Goal: Task Accomplishment & Management: Manage account settings

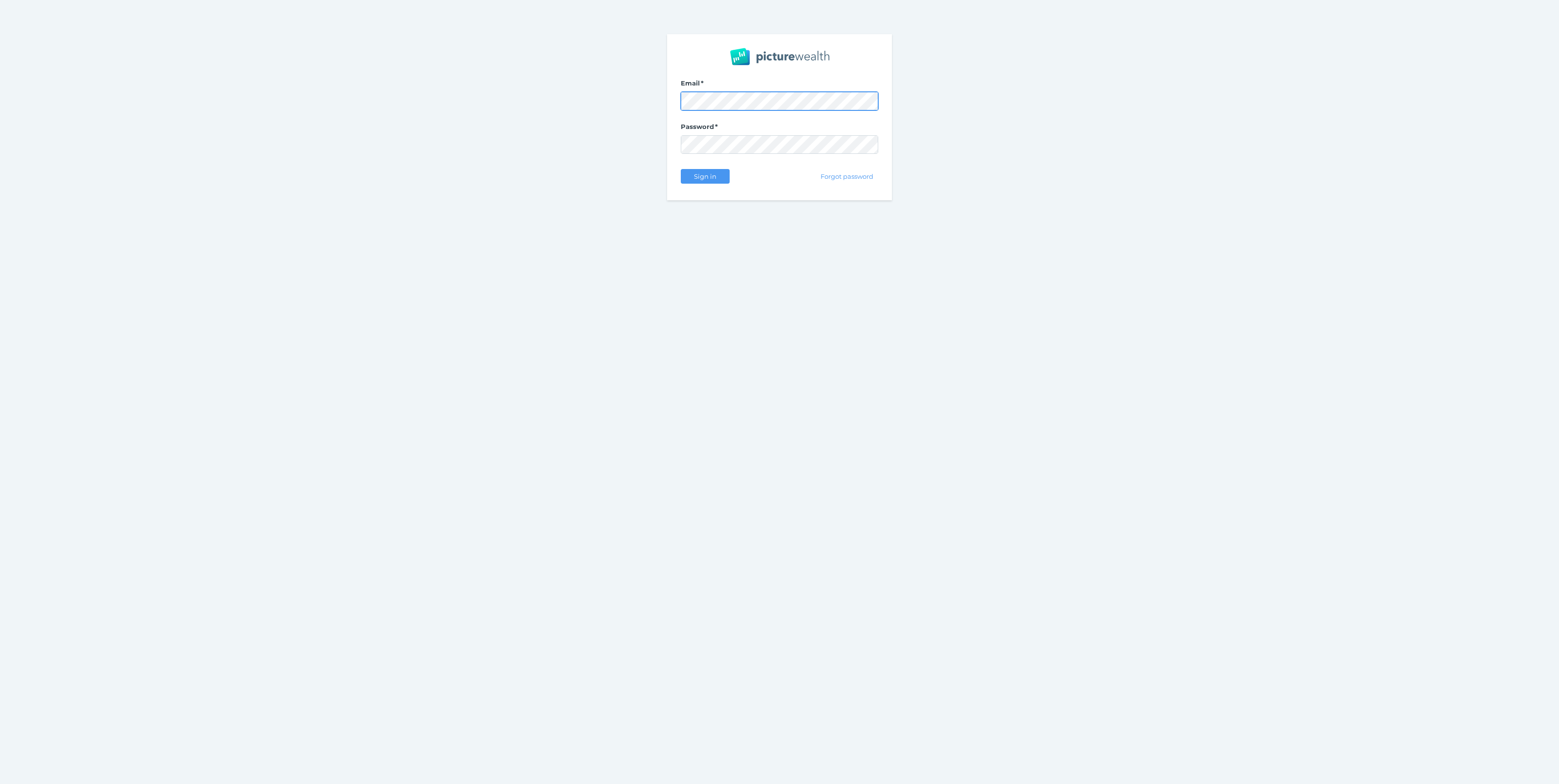
click at [0, 783] on com-1password-button at bounding box center [0, 784] width 0 height 0
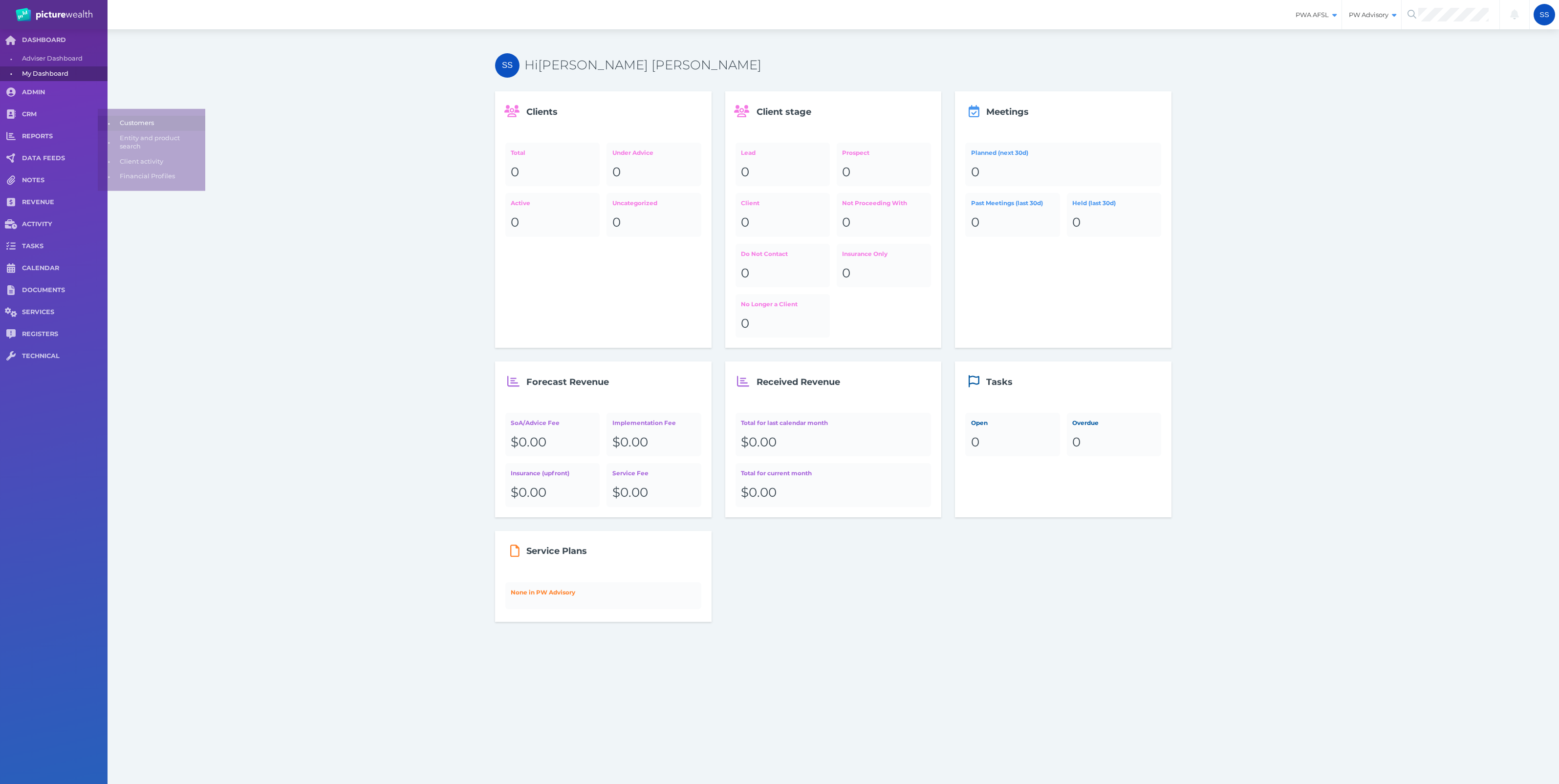
click at [120, 118] on span "Customers" at bounding box center [161, 117] width 82 height 15
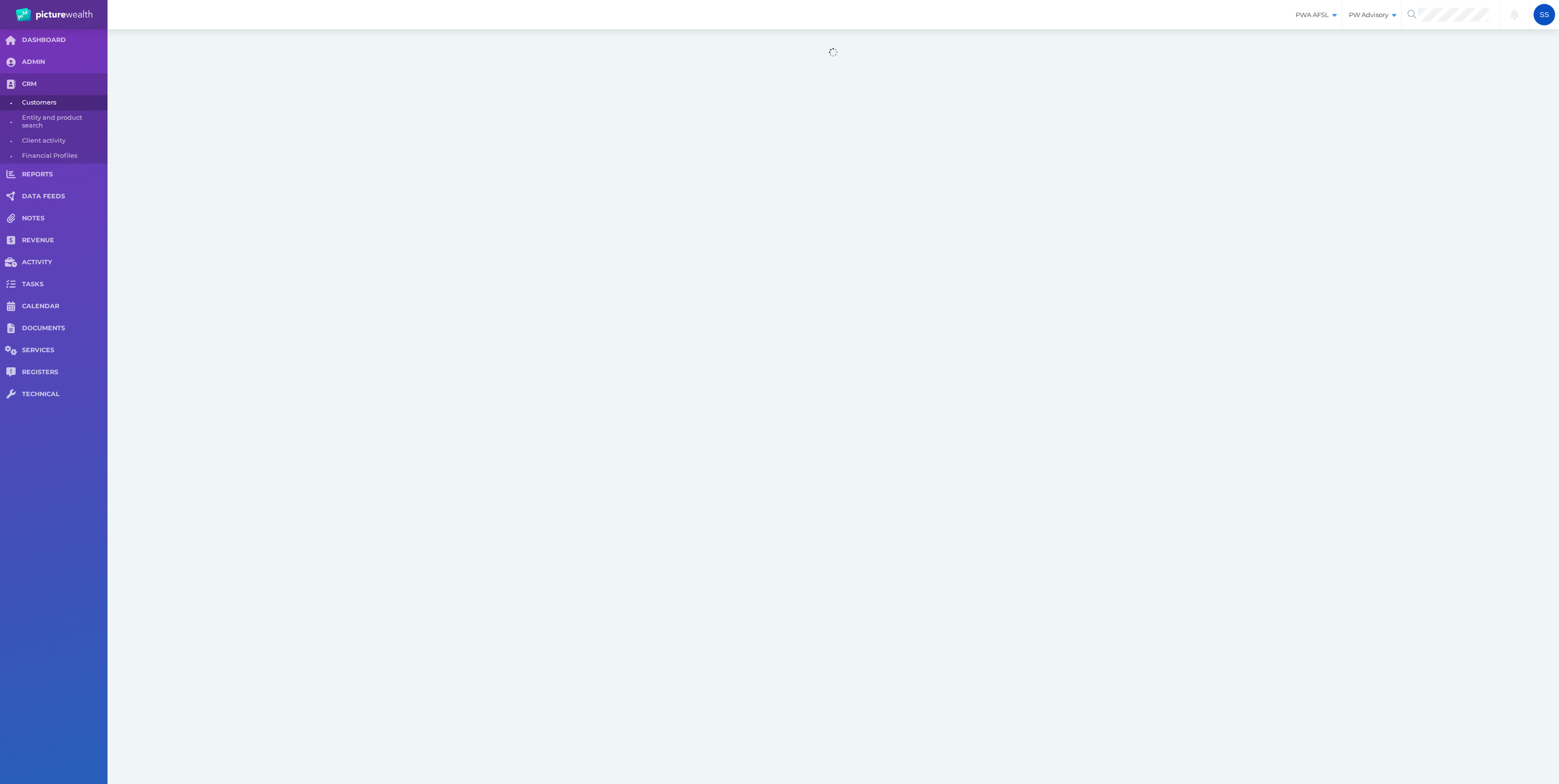
select select "25"
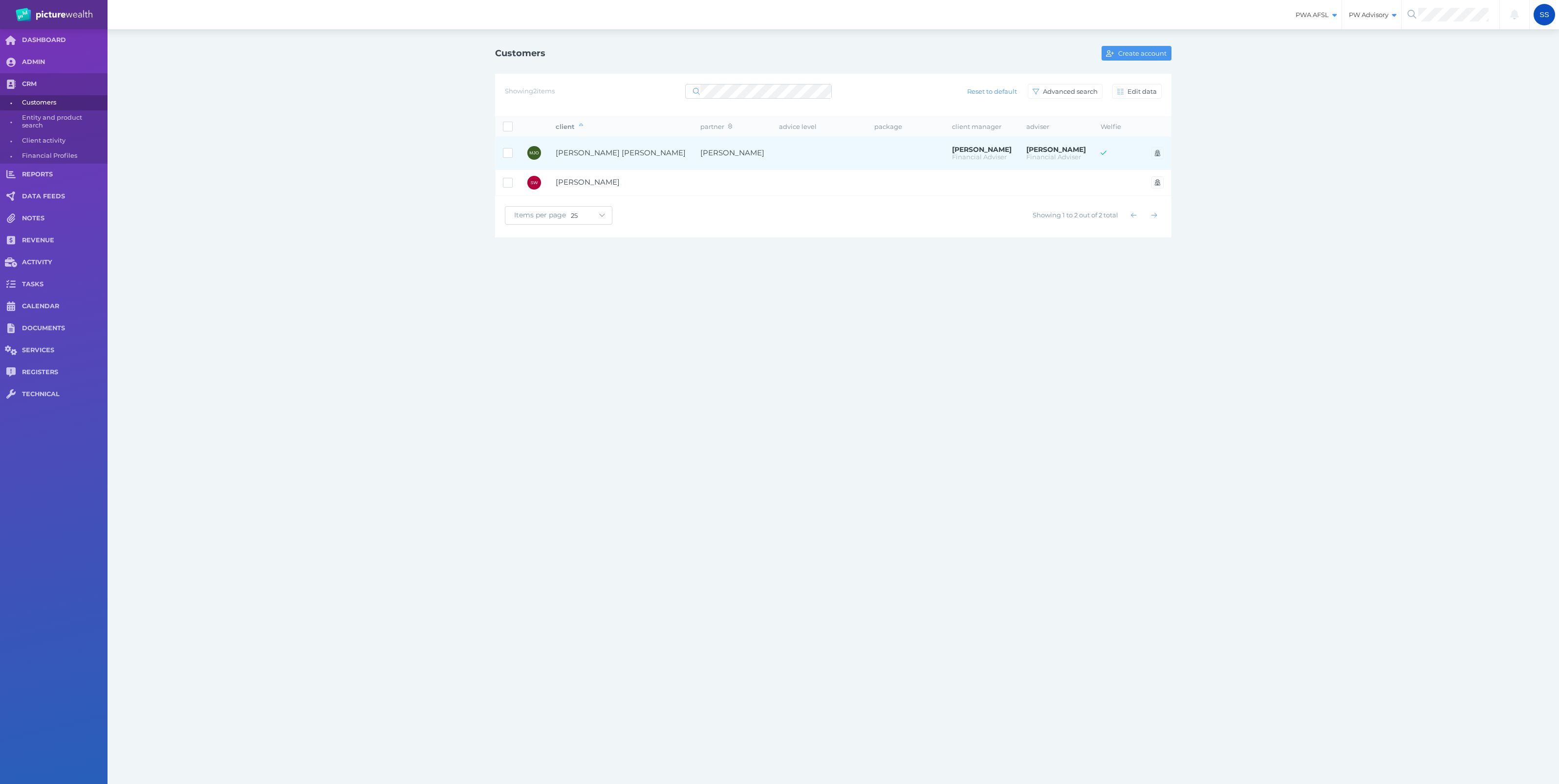
drag, startPoint x: 611, startPoint y: 152, endPoint x: 596, endPoint y: 151, distance: 15.0
click at [596, 151] on span "[PERSON_NAME] [PERSON_NAME]" at bounding box center [620, 152] width 130 height 9
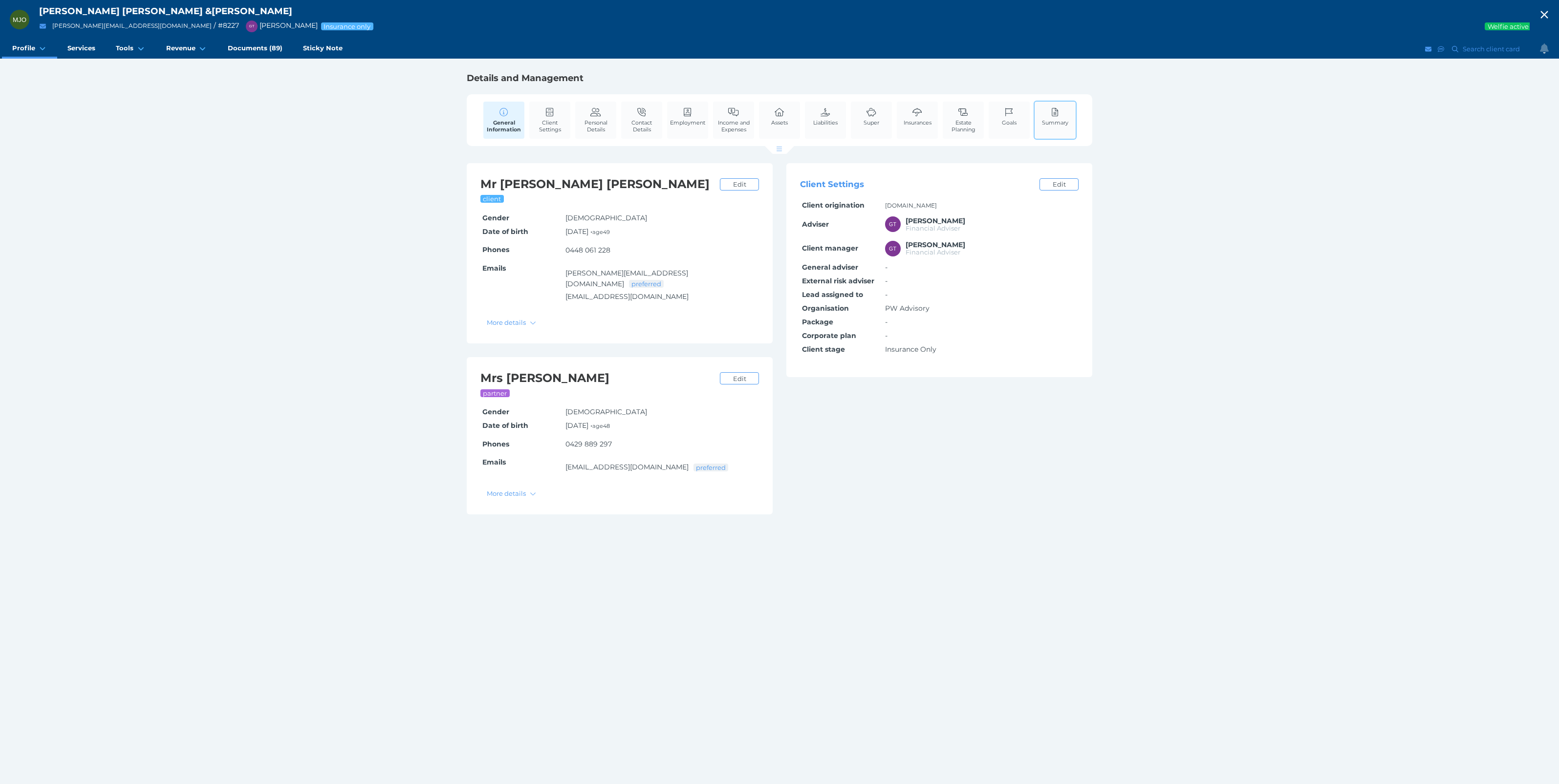
click at [1060, 103] on link "Summary" at bounding box center [1055, 116] width 31 height 30
select select "25"
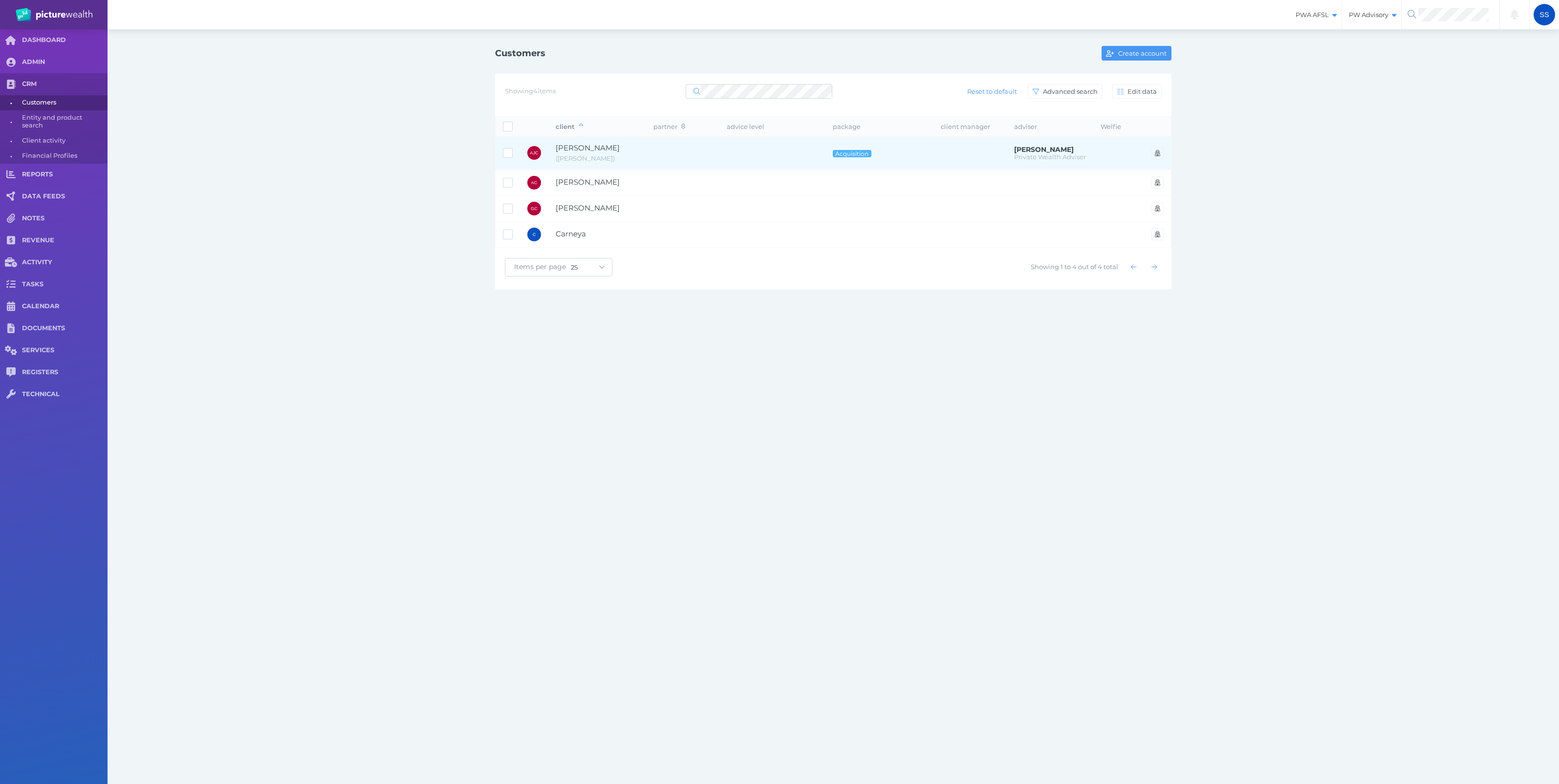
click at [613, 148] on span "[PERSON_NAME]" at bounding box center [588, 148] width 64 height 9
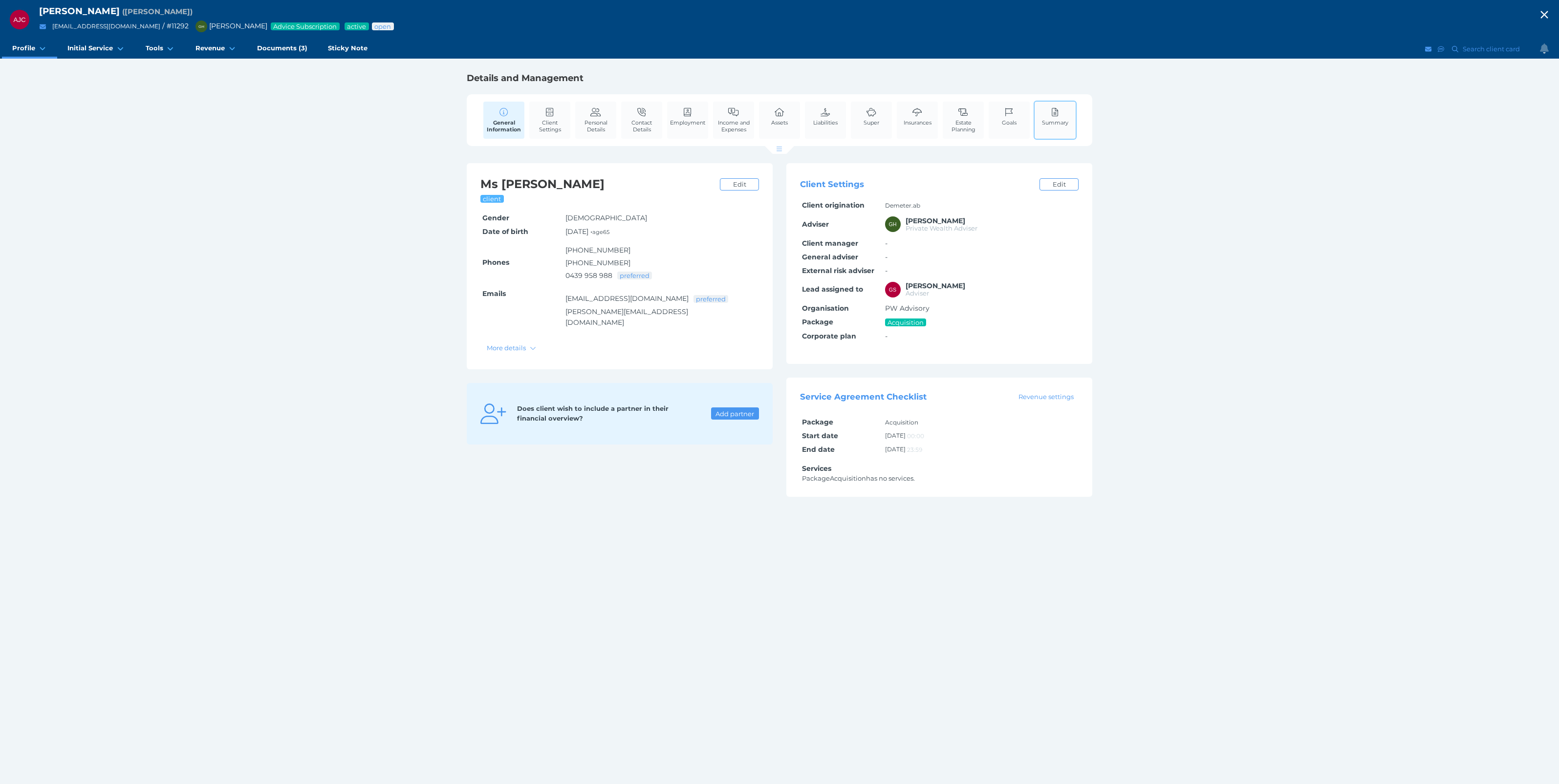
click at [1053, 123] on span "Summary" at bounding box center [1055, 122] width 27 height 7
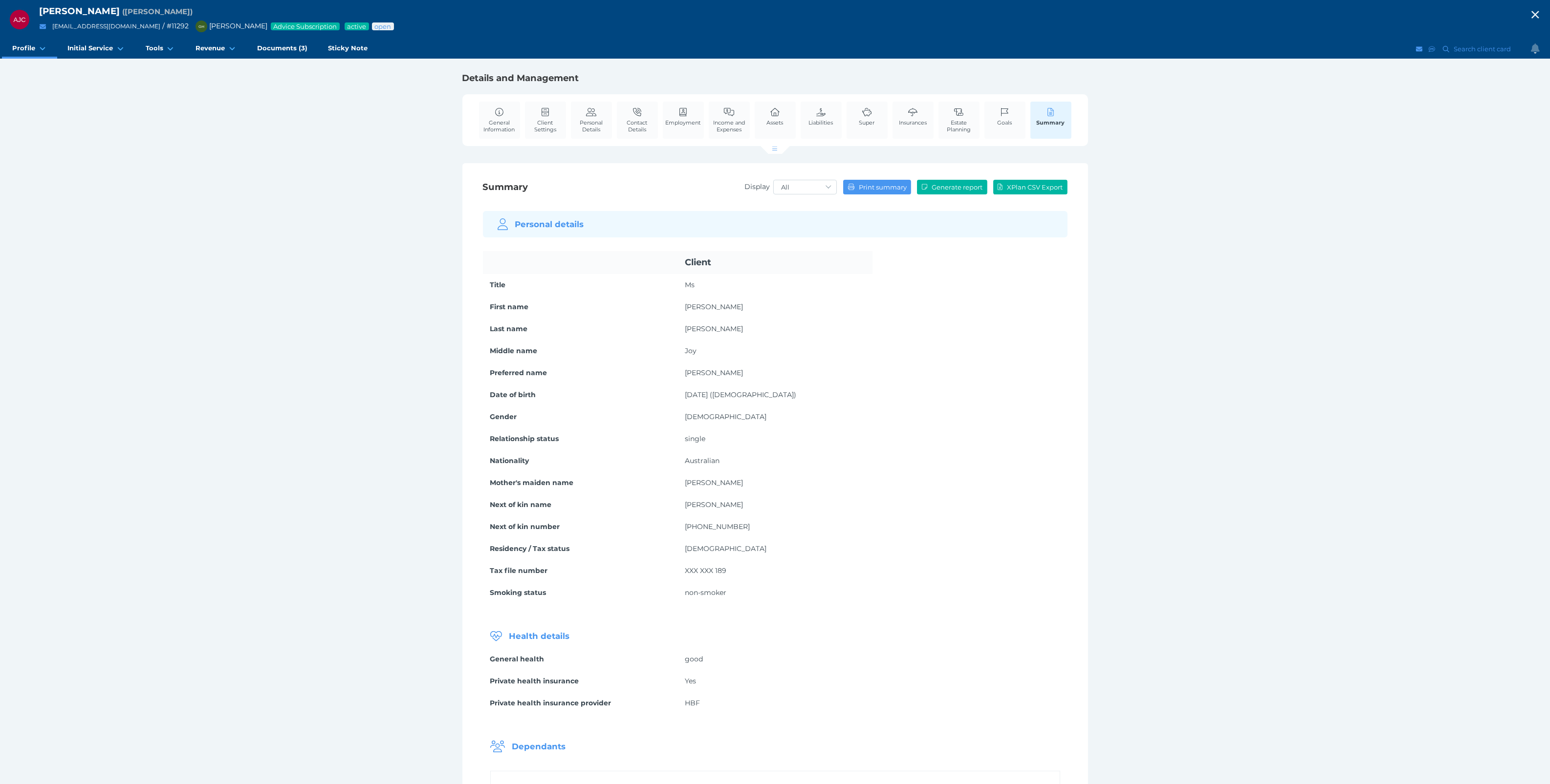
click at [1541, 13] on icon "button" at bounding box center [1535, 15] width 11 height 15
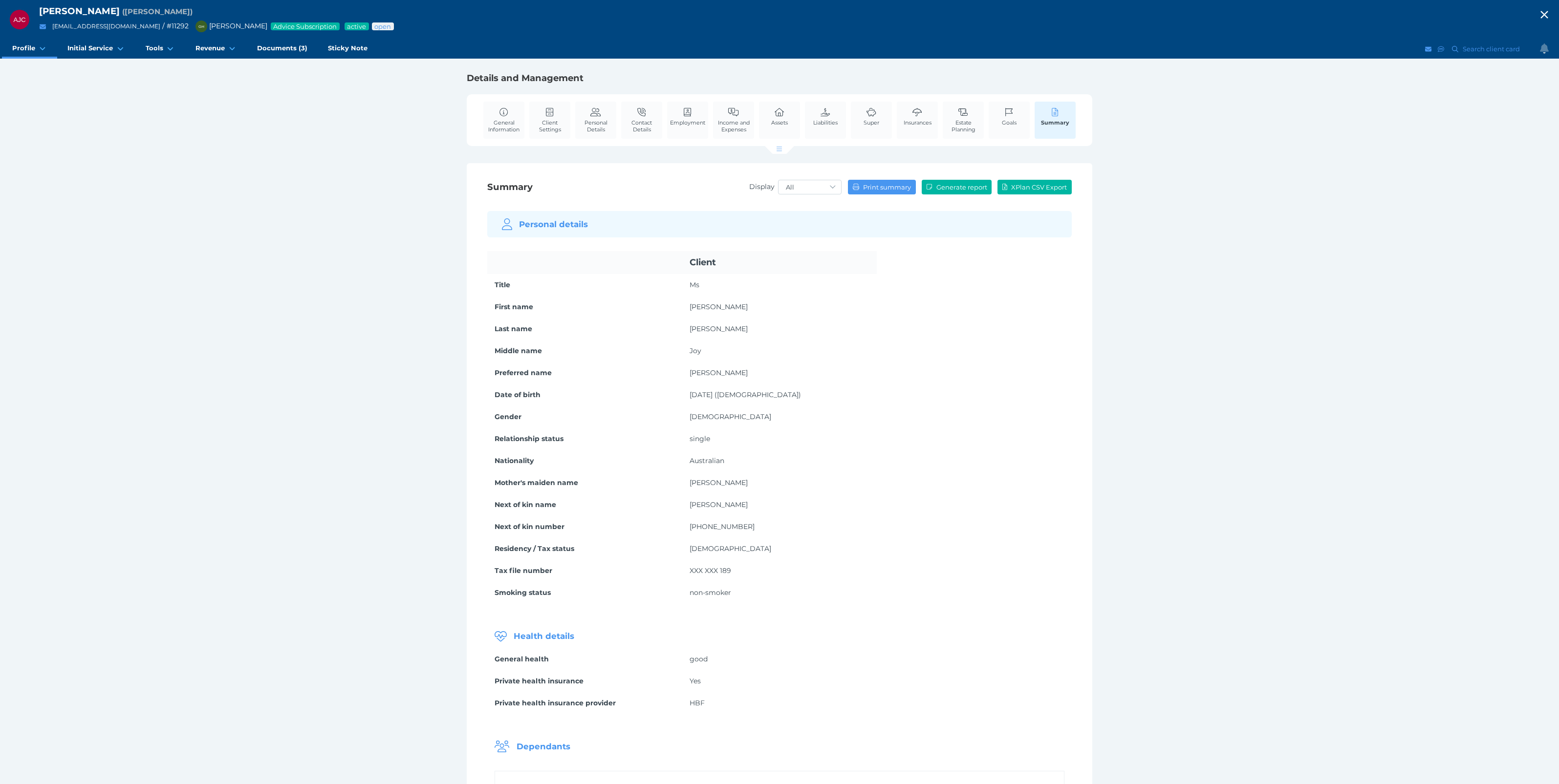
select select "25"
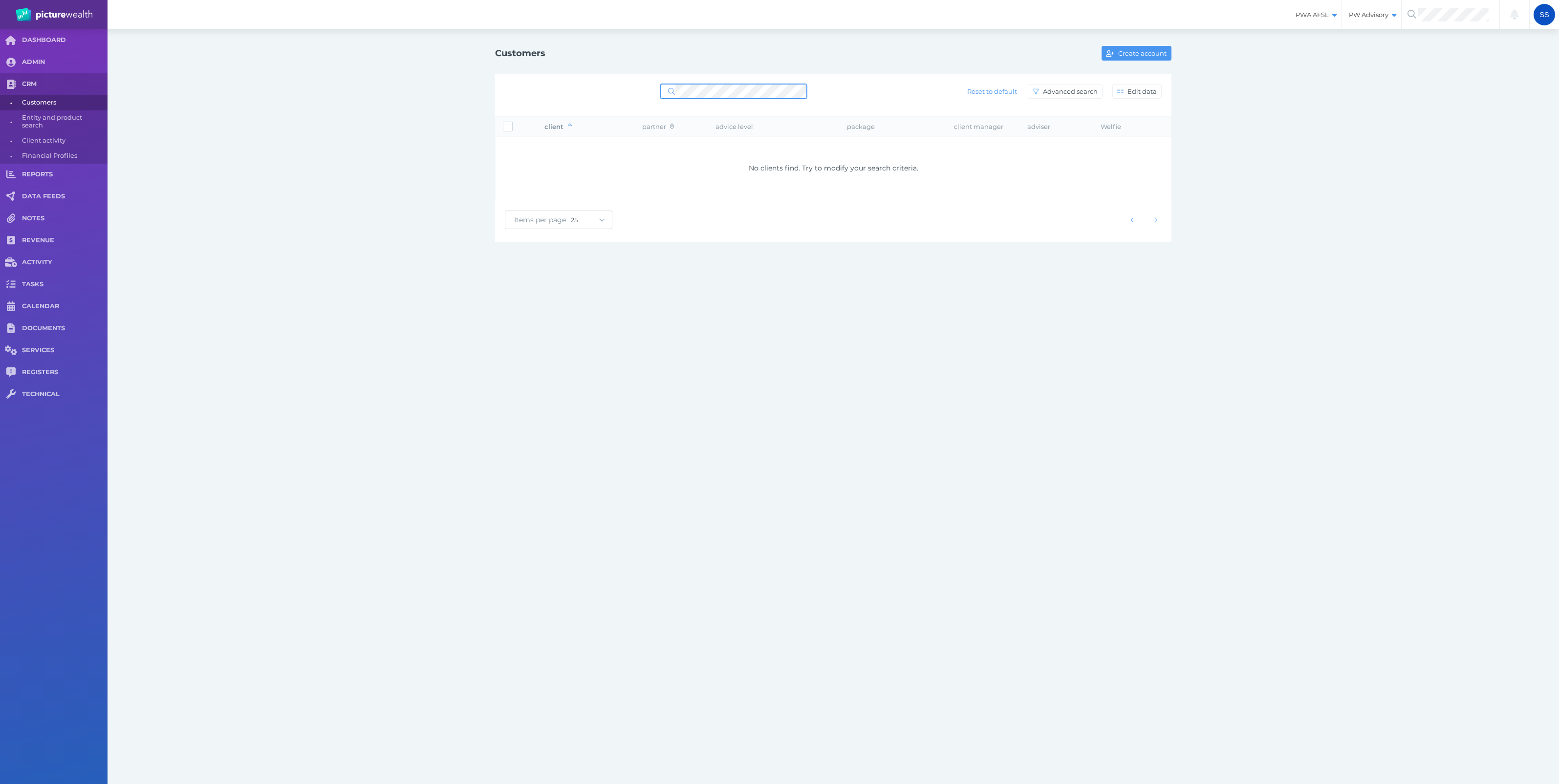
click at [462, 88] on div "Customers Create account Reset to default Advanced search Edit data client part…" at bounding box center [833, 142] width 1451 height 226
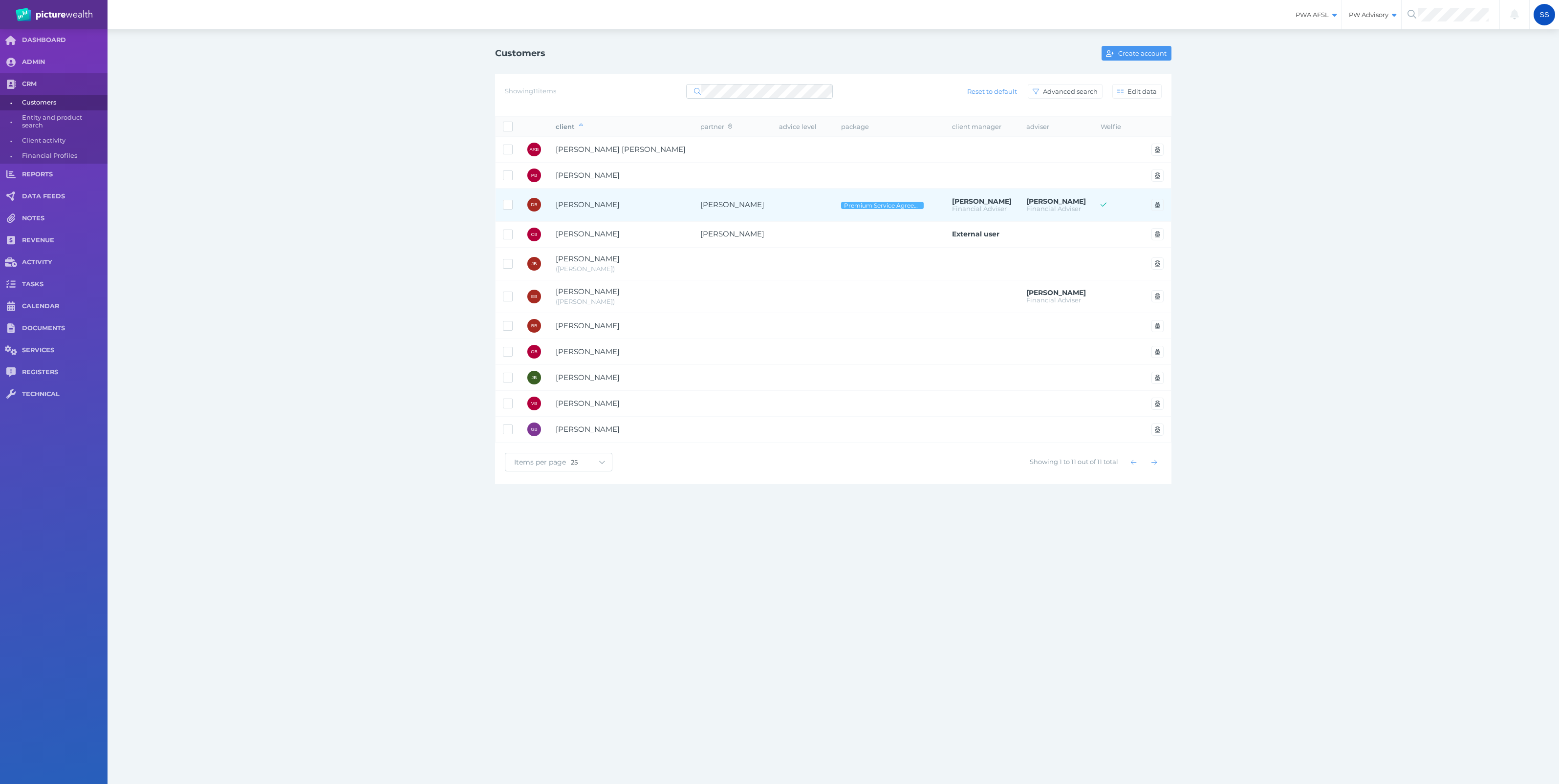
click at [583, 201] on span "[PERSON_NAME]" at bounding box center [588, 204] width 64 height 9
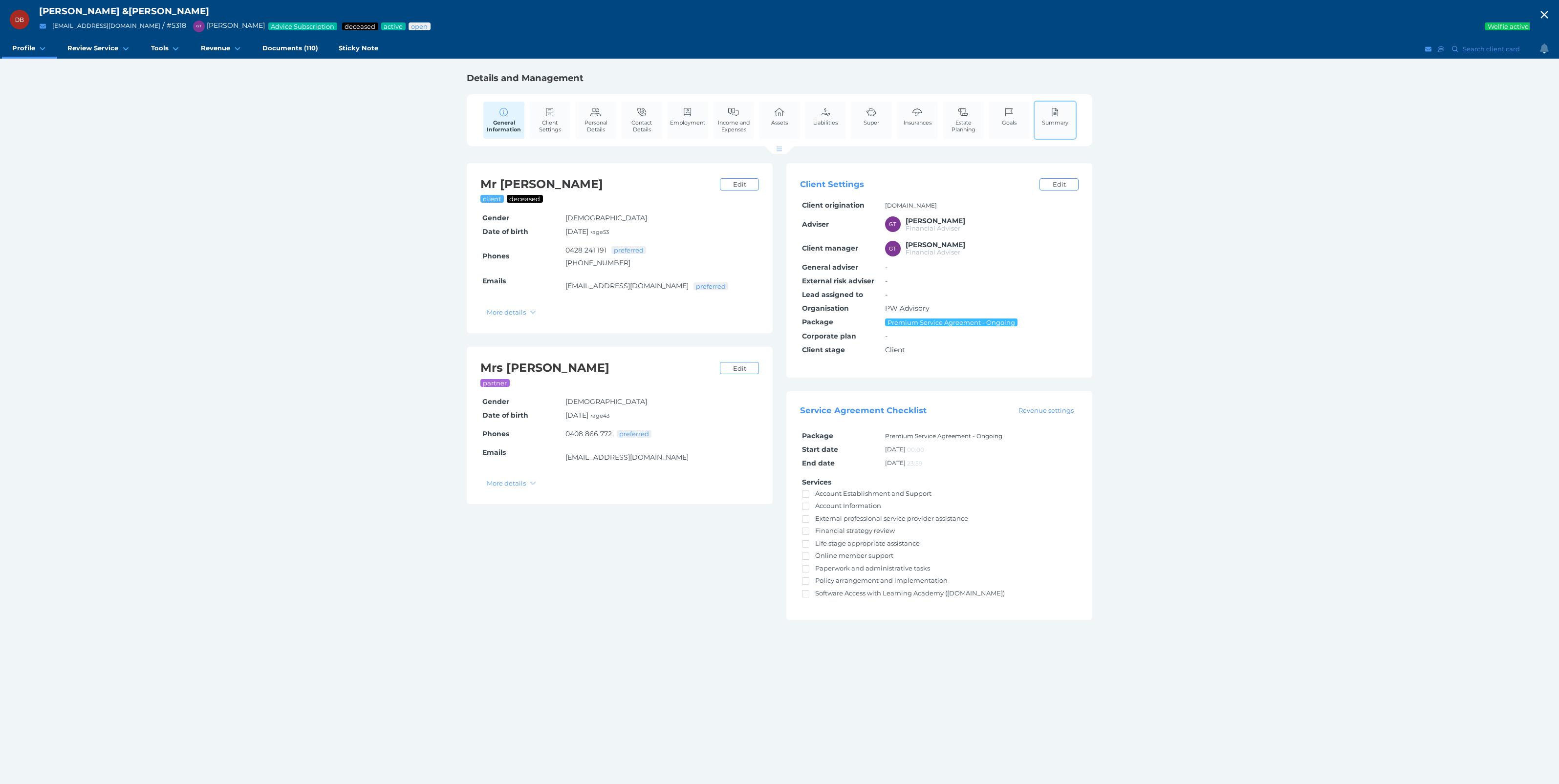
click at [1060, 123] on span "Summary" at bounding box center [1055, 122] width 27 height 7
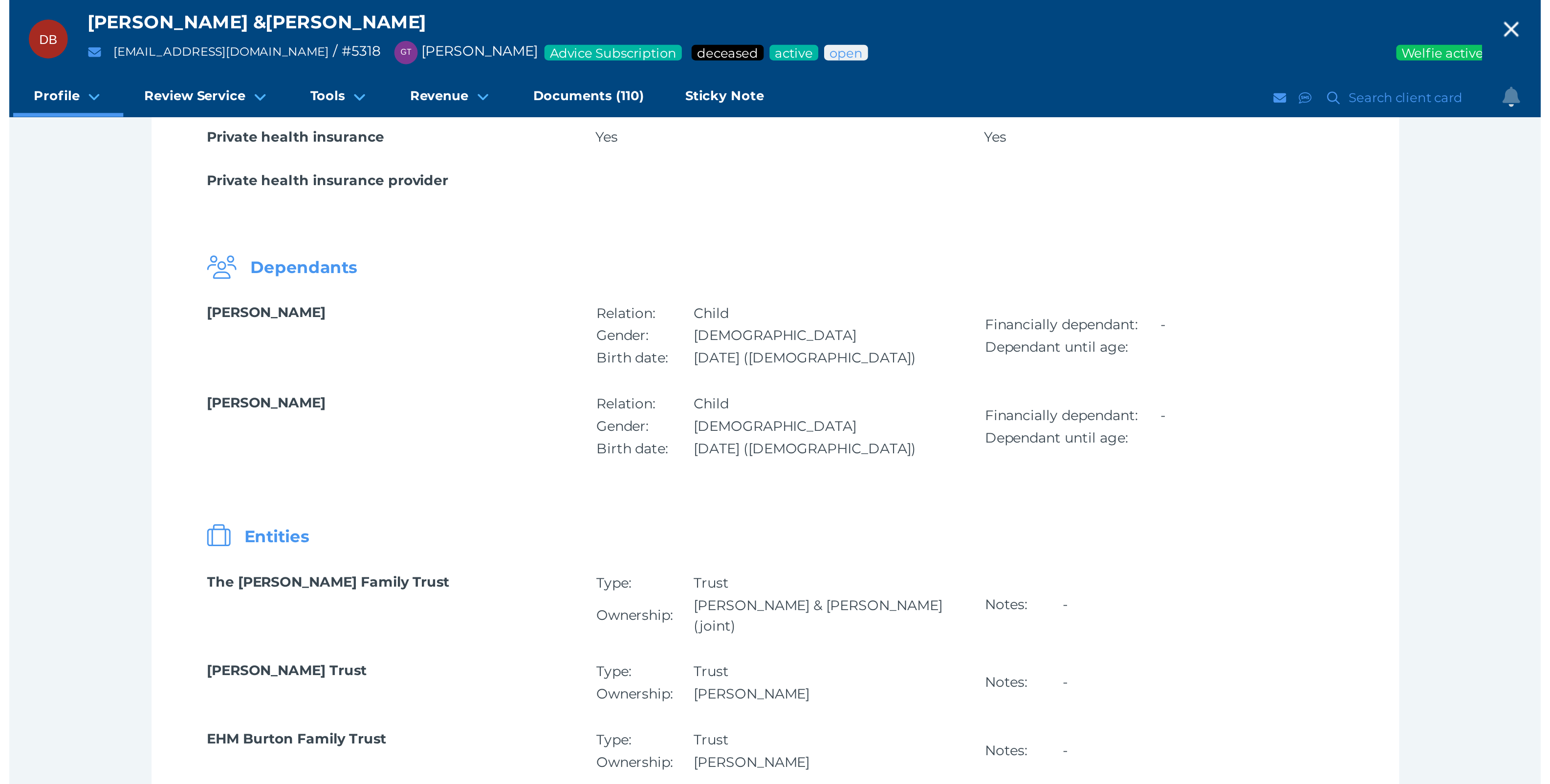
scroll to position [612, 0]
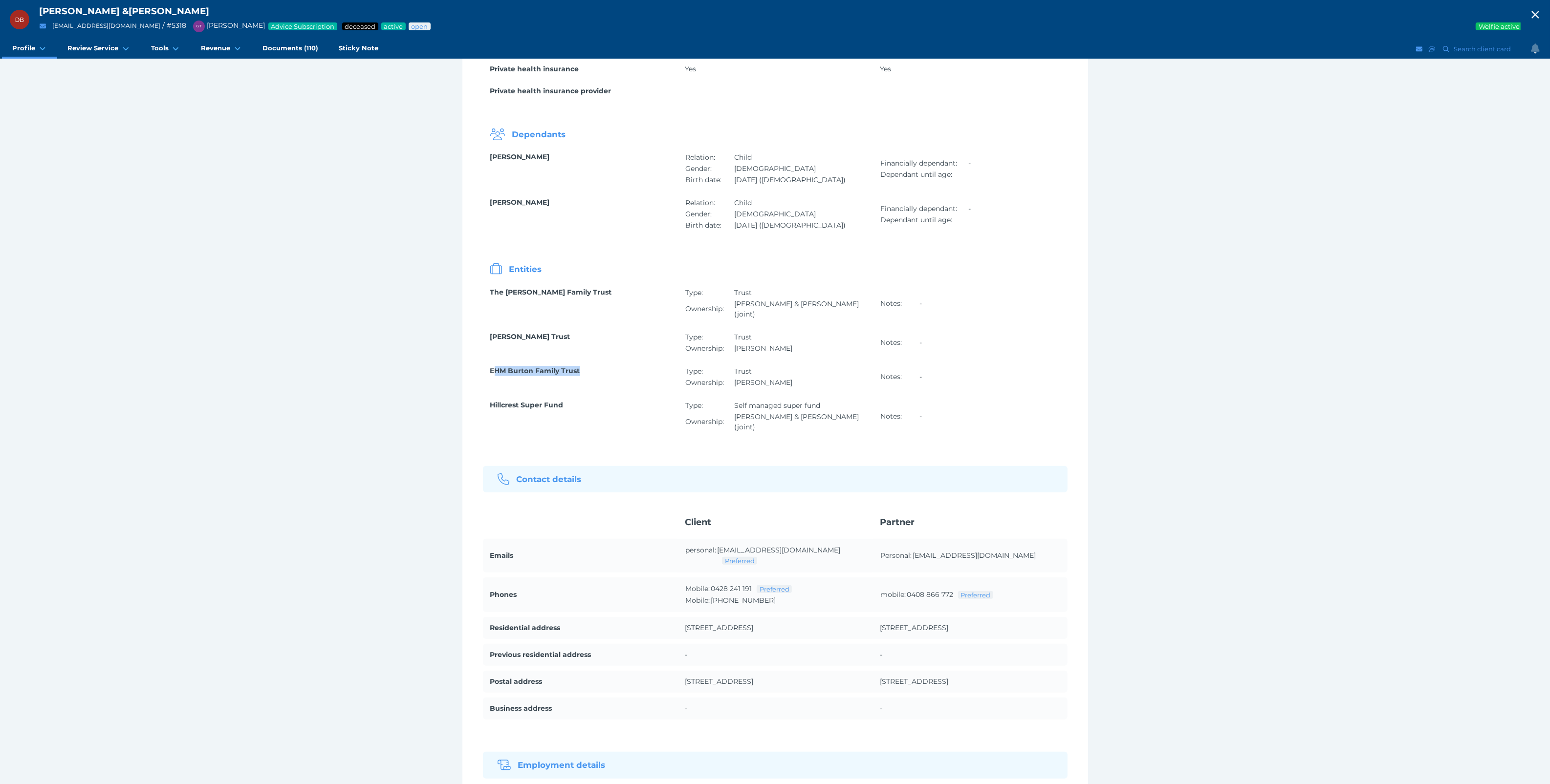
drag, startPoint x: 496, startPoint y: 358, endPoint x: 584, endPoint y: 359, distance: 88.0
click at [584, 366] on span "EHM Burton Family Trust" at bounding box center [580, 371] width 180 height 10
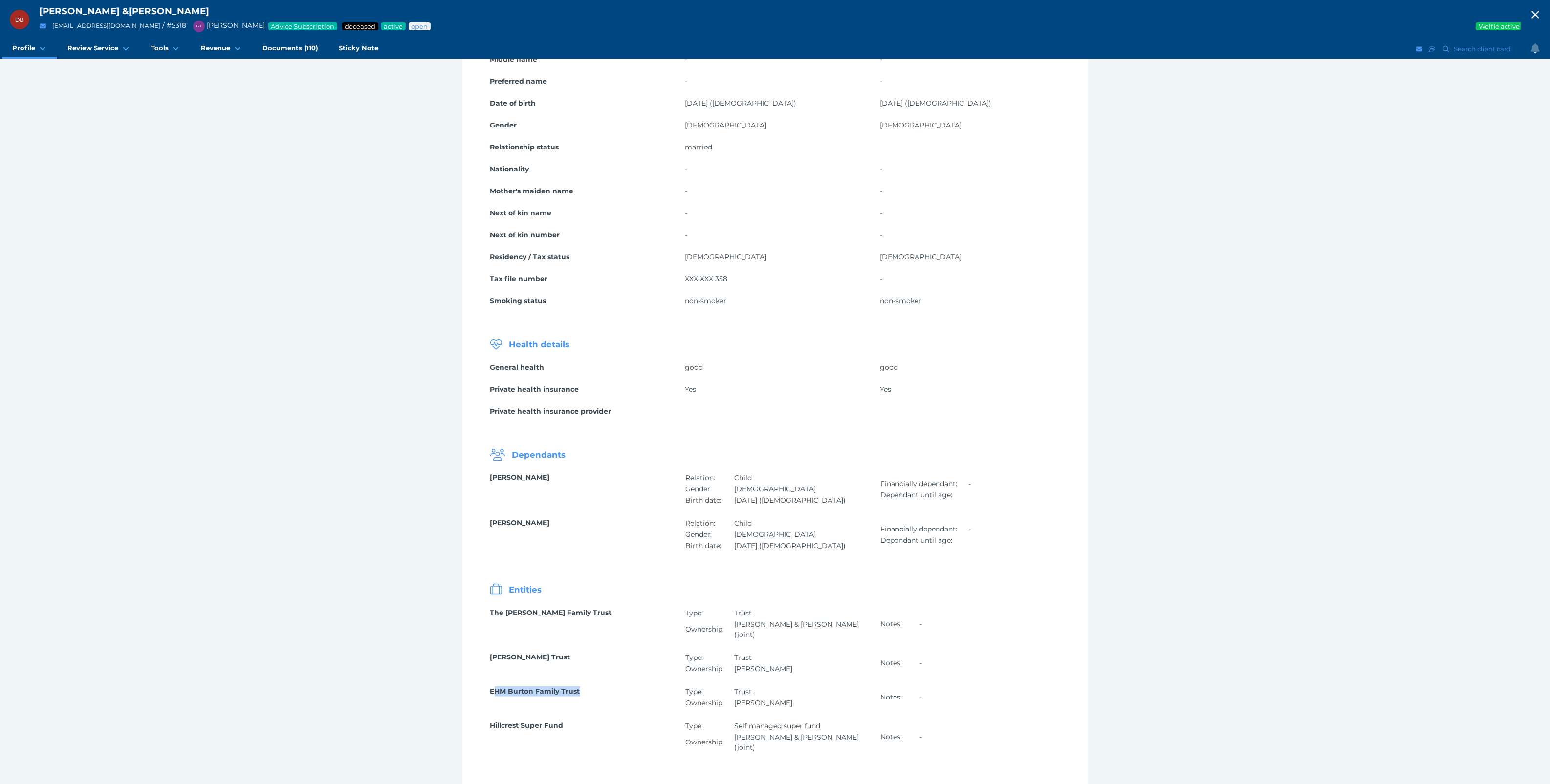
scroll to position [296, 0]
click at [1541, 10] on icon "button" at bounding box center [1535, 15] width 11 height 15
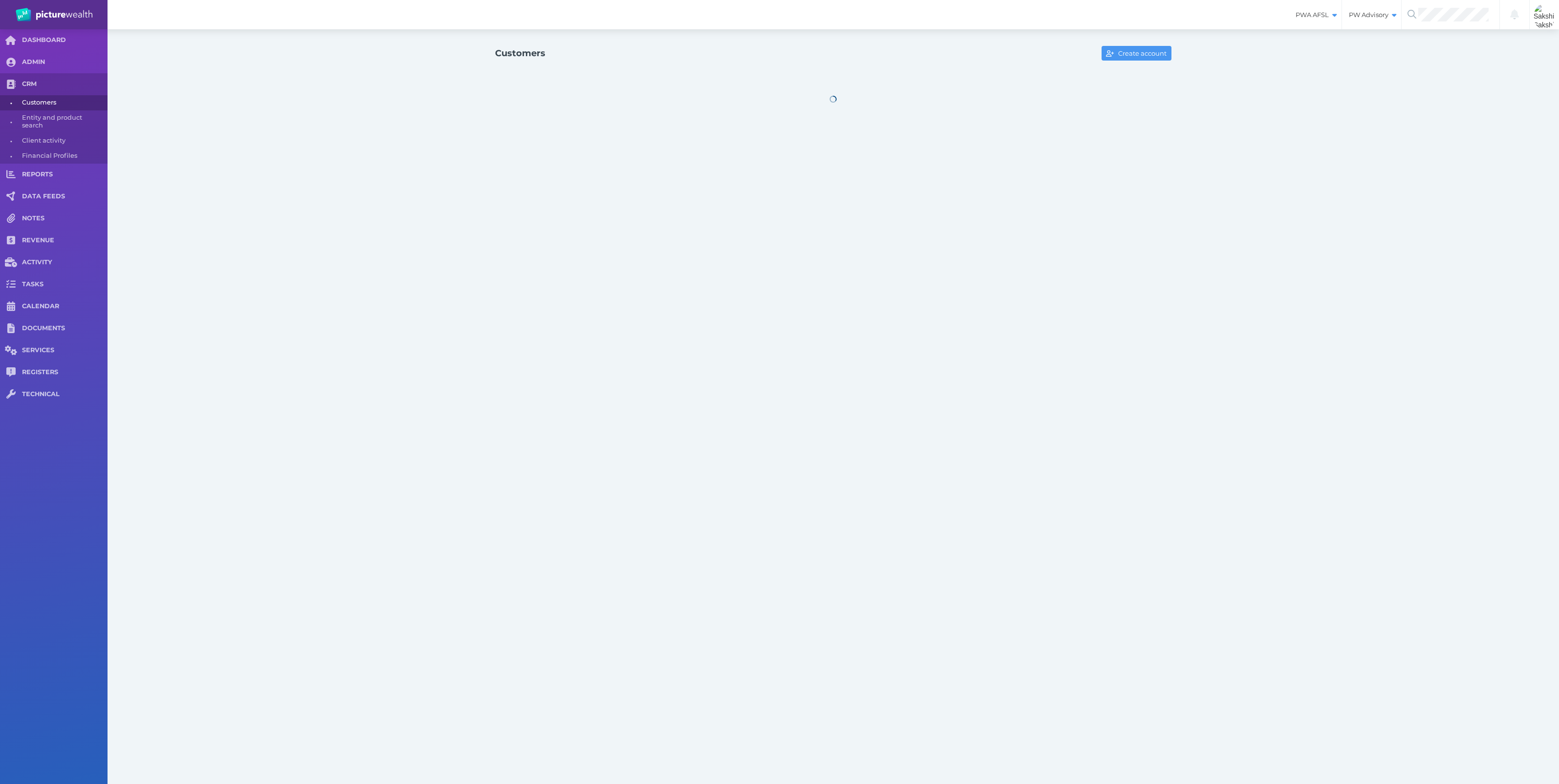
select select "25"
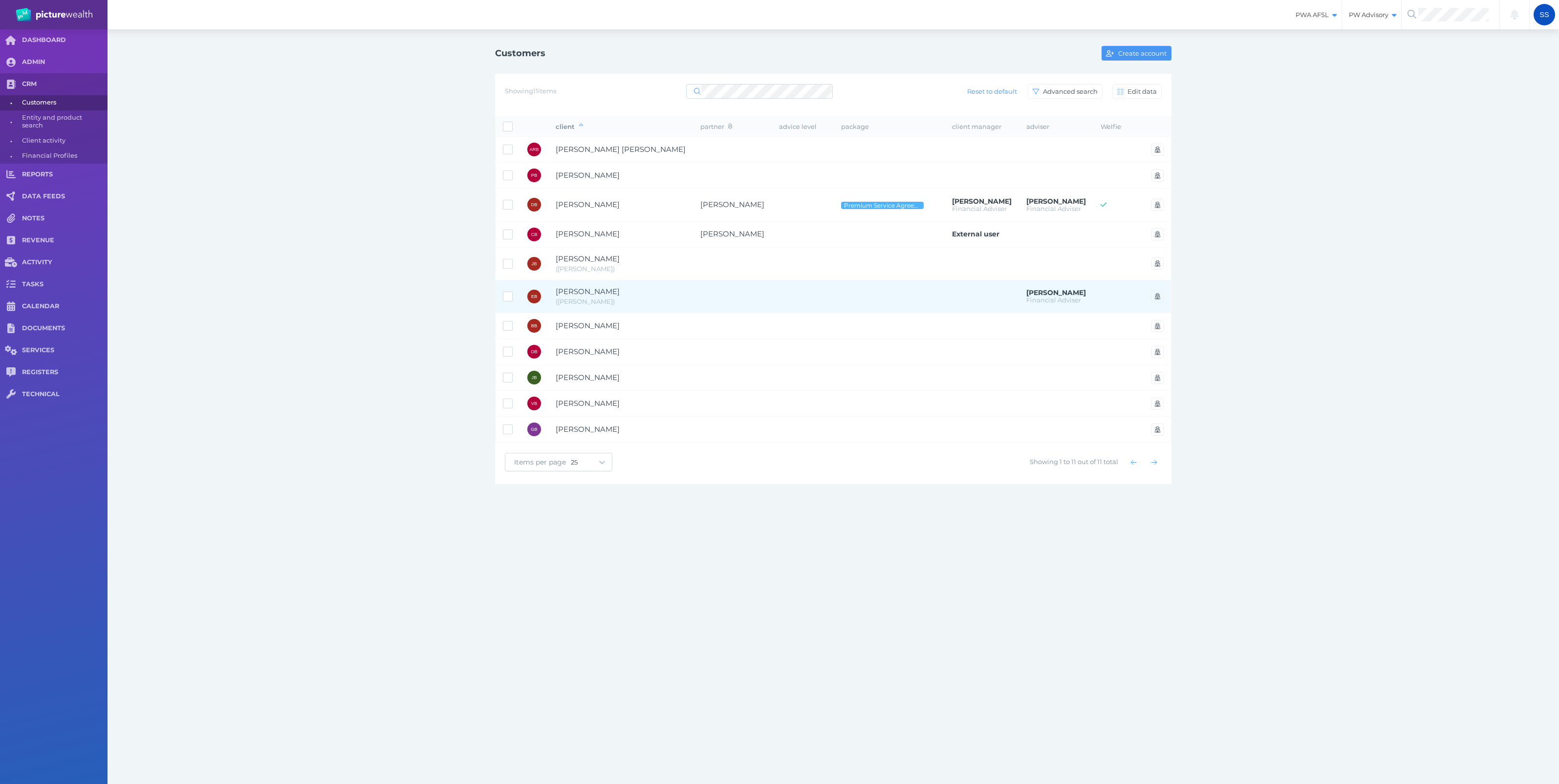
click at [594, 299] on span "( [PERSON_NAME] )" at bounding box center [620, 302] width 130 height 10
